Goal: Task Accomplishment & Management: Use online tool/utility

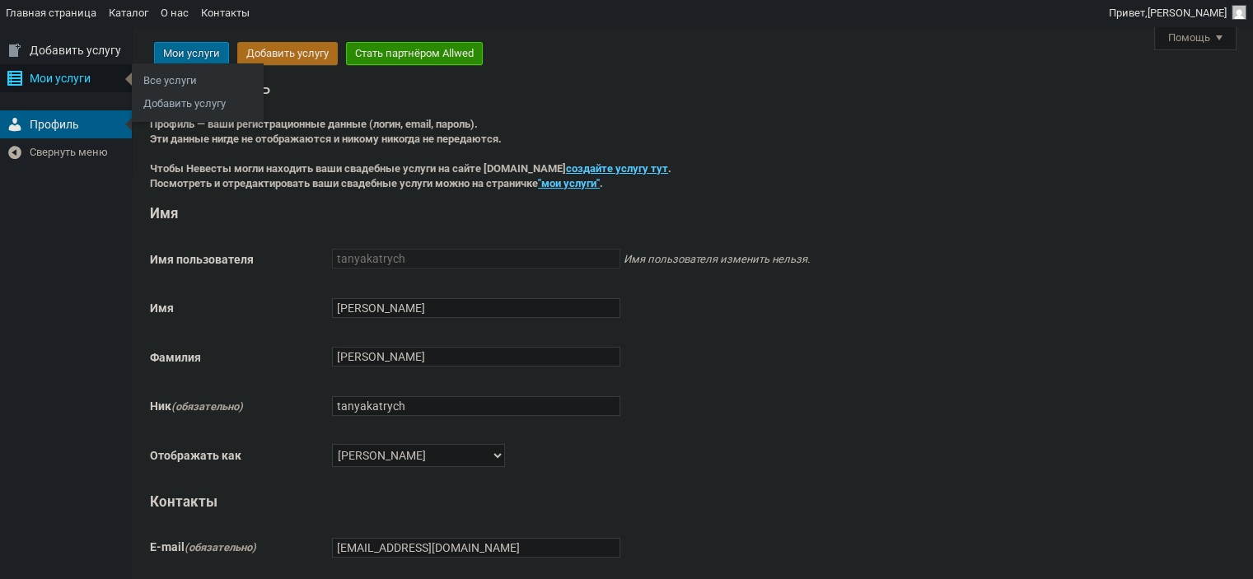
click at [51, 85] on div "Мои услуги" at bounding box center [66, 78] width 132 height 28
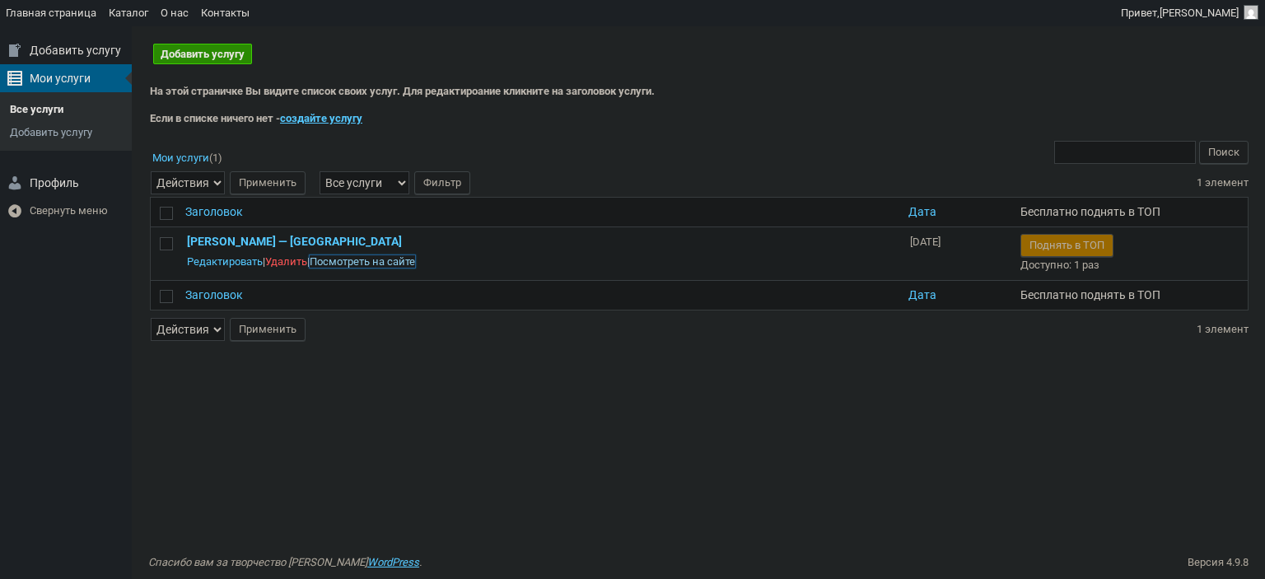
click at [357, 256] on link "Посмотреть на сайте" at bounding box center [362, 261] width 105 height 12
click at [1073, 241] on button "Поднять в ТОП" at bounding box center [1066, 245] width 93 height 23
